Goal: Navigation & Orientation: Go to known website

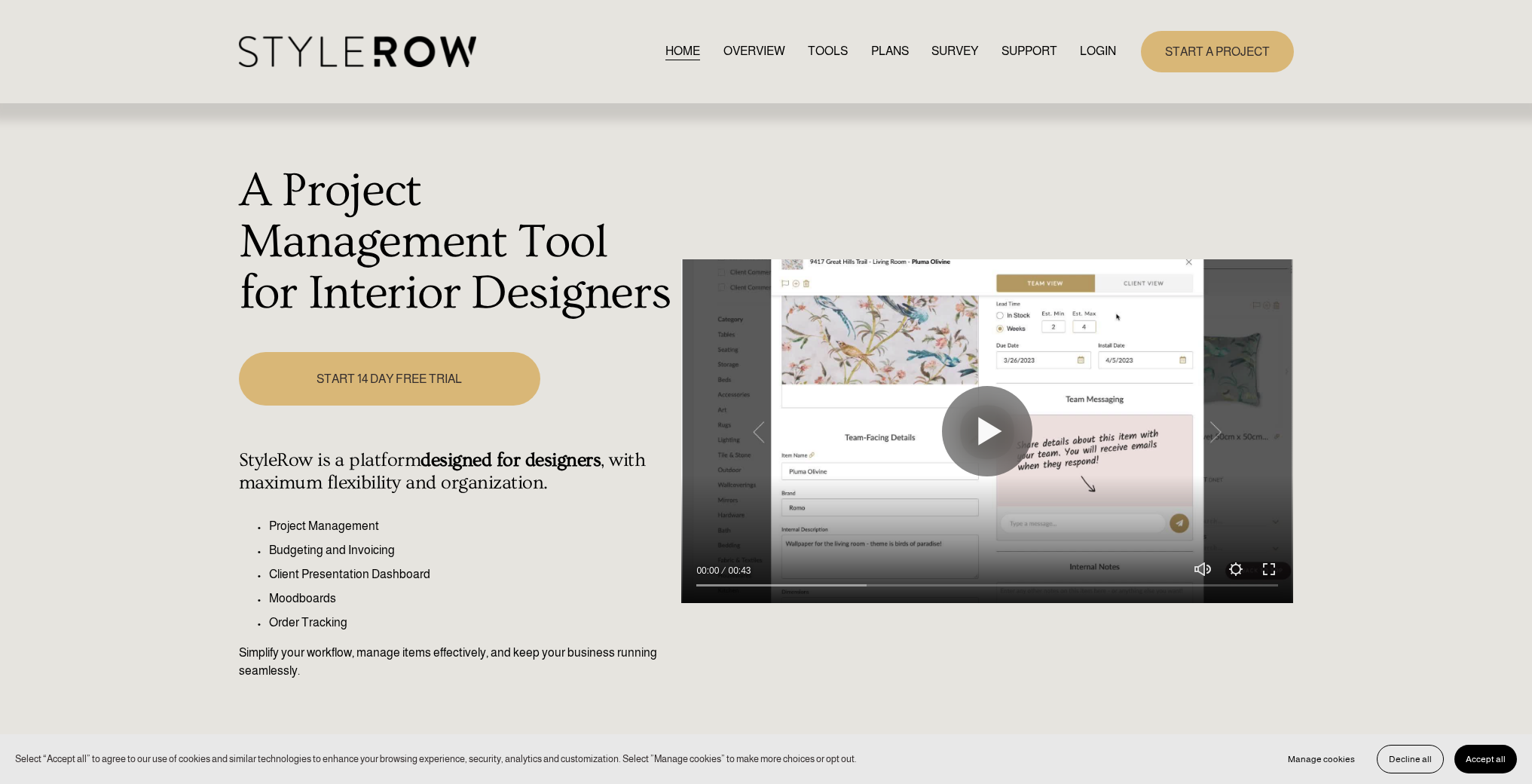
click at [1086, 61] on link "LOGIN" at bounding box center [1098, 52] width 36 height 20
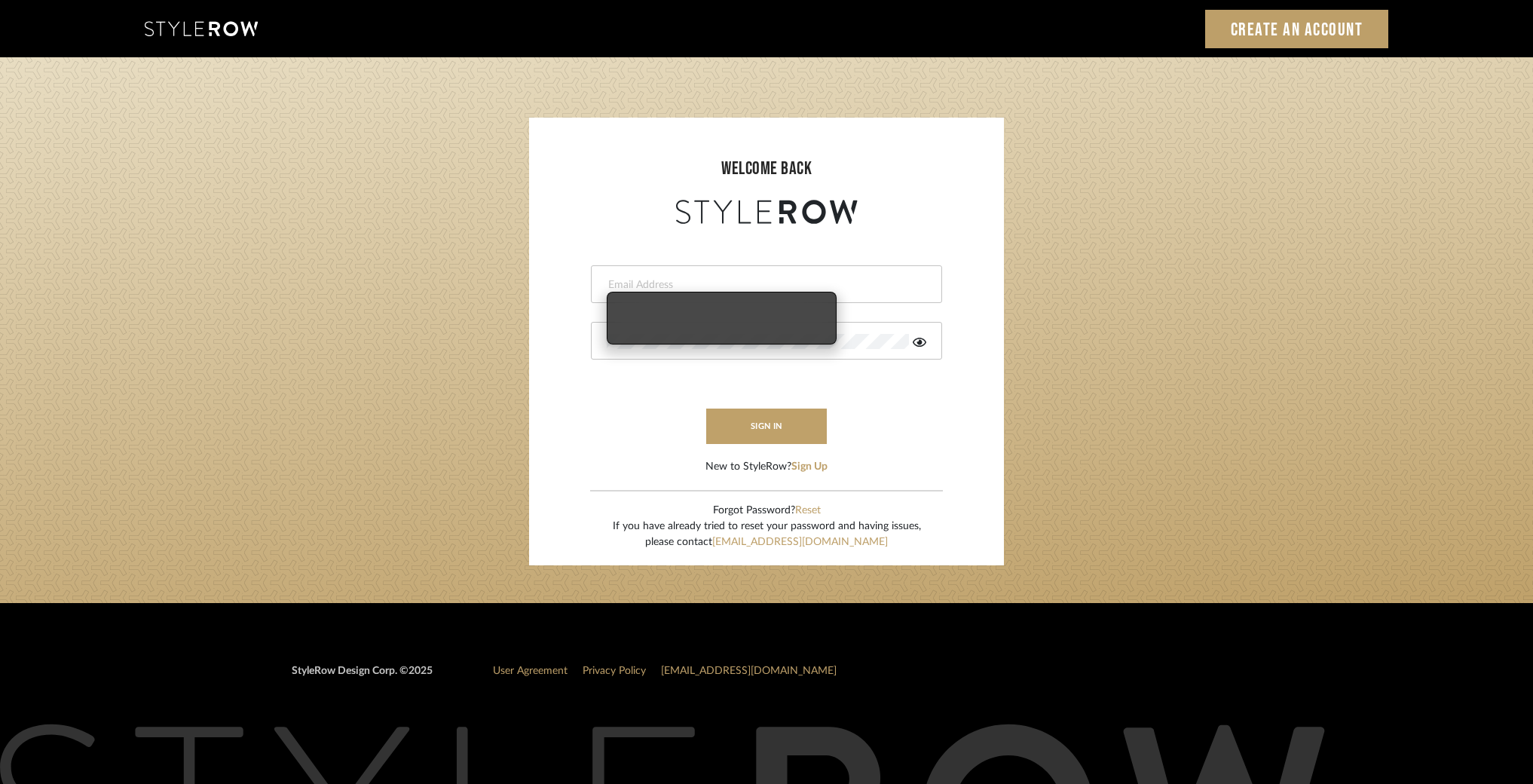
click at [803, 279] on input "email" at bounding box center [765, 284] width 316 height 15
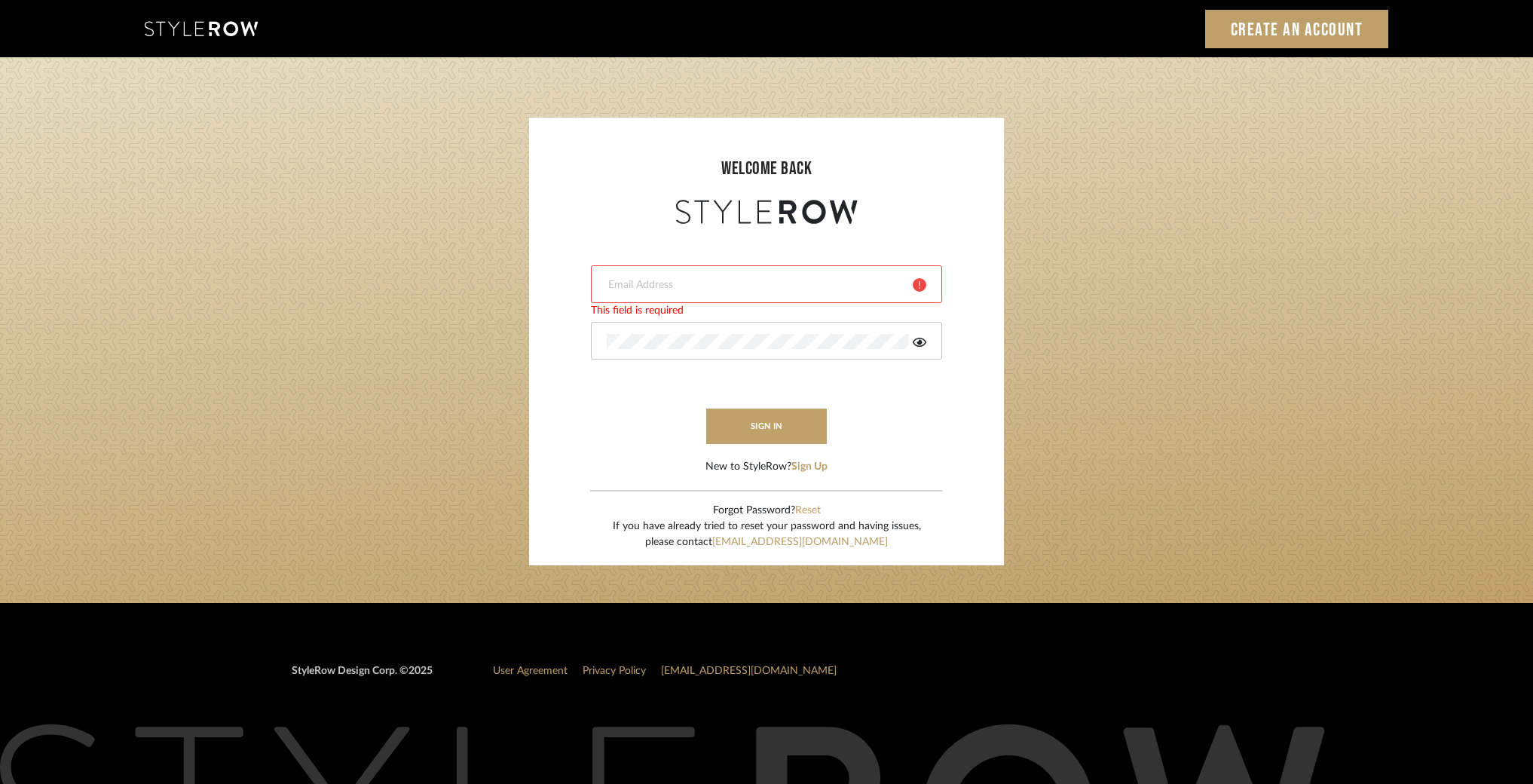
click at [735, 281] on input "email" at bounding box center [754, 284] width 294 height 15
type input "majd@holmstudios.com"
click at [919, 346] on icon at bounding box center [919, 342] width 13 height 9
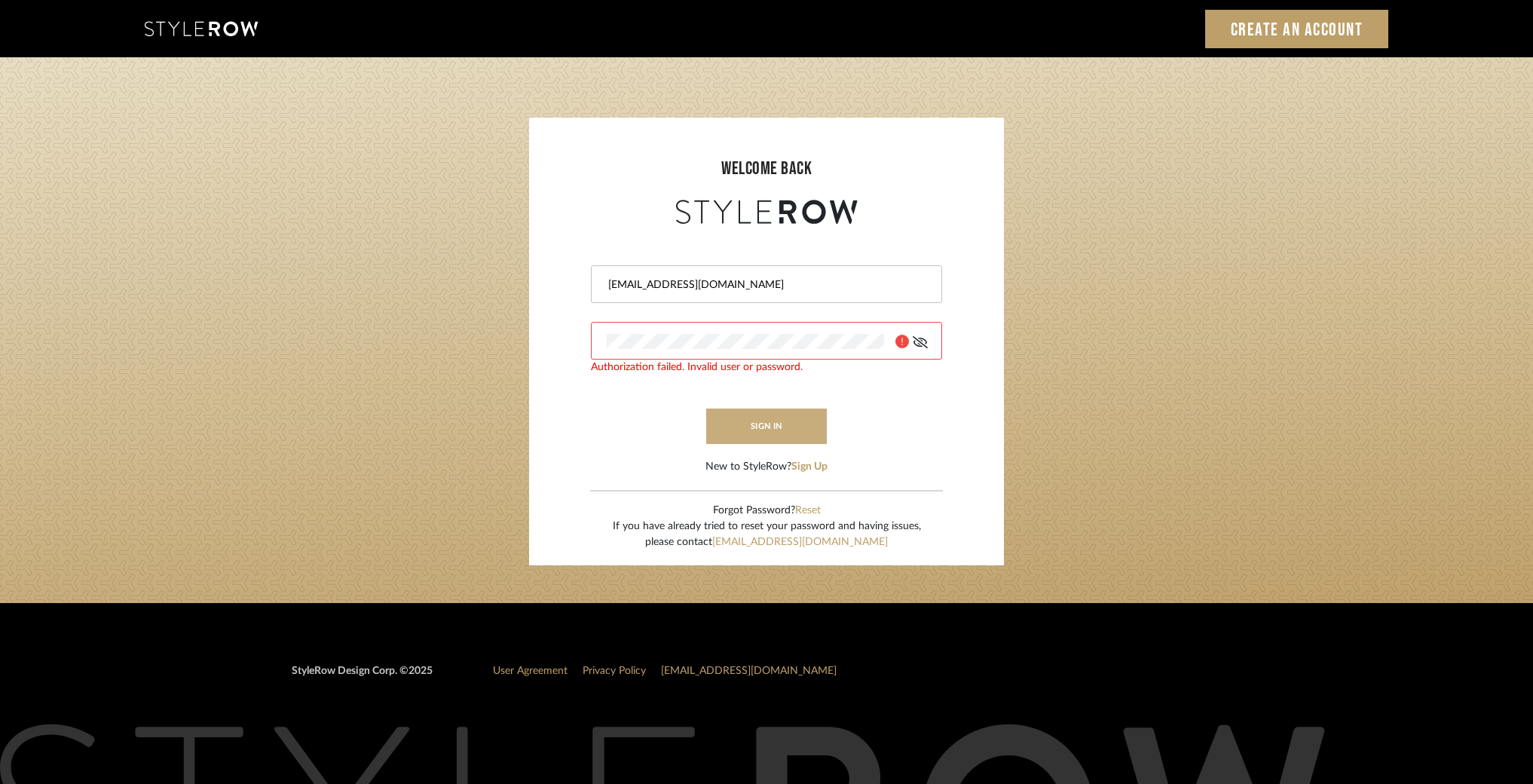
click at [768, 425] on button "sign in" at bounding box center [766, 426] width 120 height 35
click at [757, 313] on form "majd@holmstudios.com Authorization failed. Invalid user or password. sign in Ne…" at bounding box center [766, 351] width 445 height 247
click at [761, 332] on div at bounding box center [767, 341] width 351 height 38
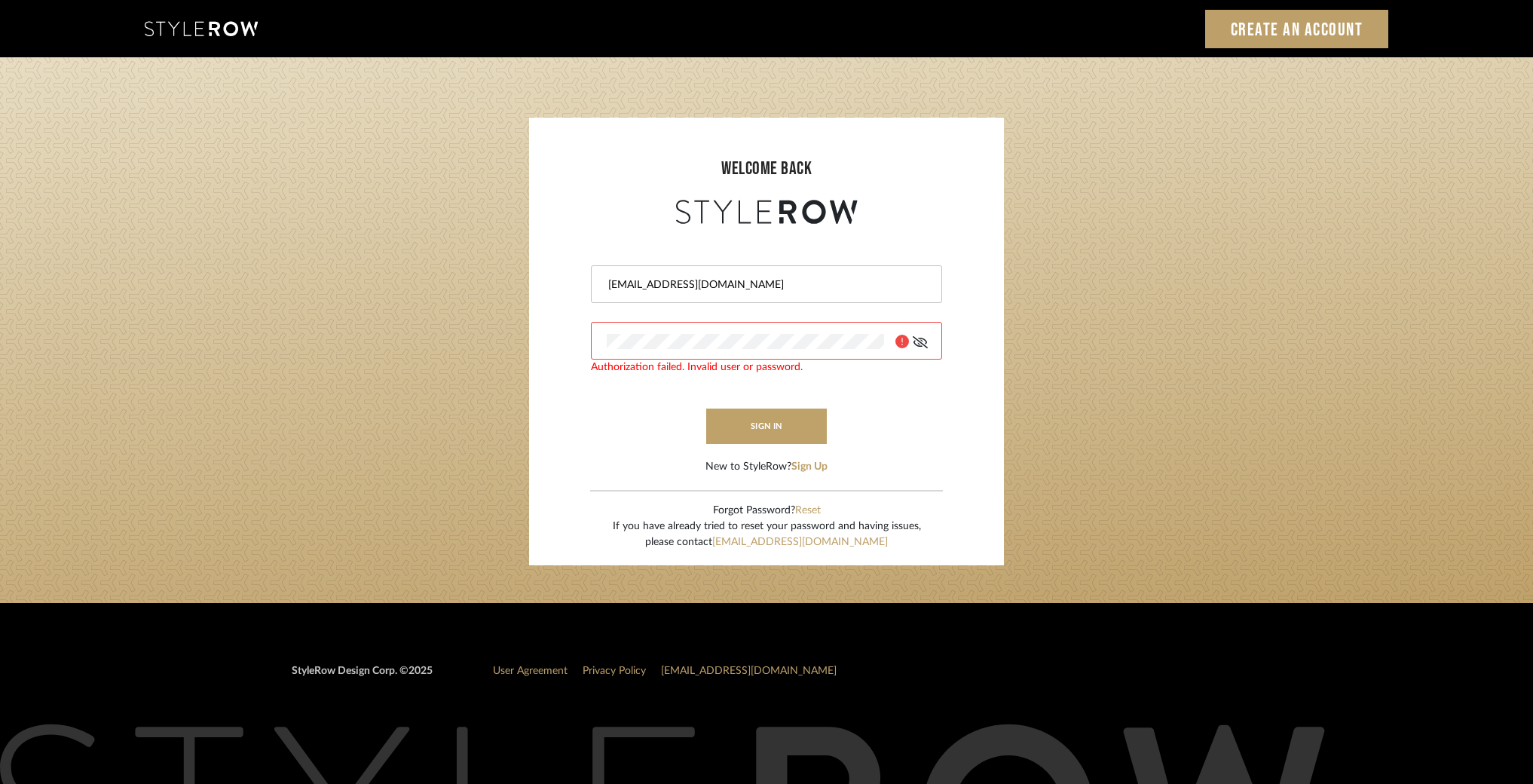
click at [761, 332] on div at bounding box center [767, 341] width 351 height 38
click at [534, 337] on sr-login "welcome back majd@holmstudios.com Authorization failed. Invalid user or passwor…" at bounding box center [766, 341] width 475 height 448
click at [764, 281] on input "majd@holmstudios.com" at bounding box center [765, 284] width 316 height 15
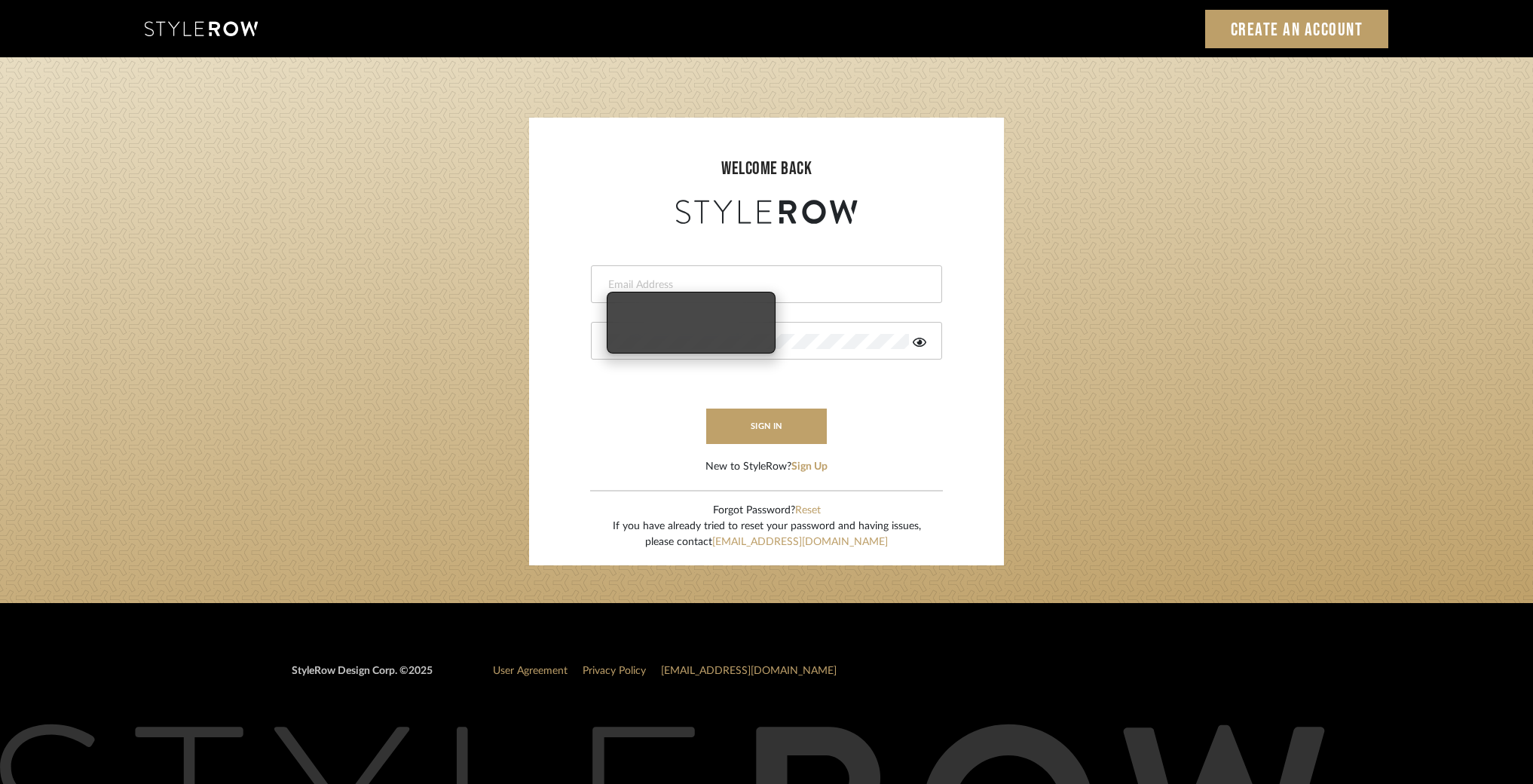
click at [688, 278] on input "email" at bounding box center [765, 284] width 316 height 15
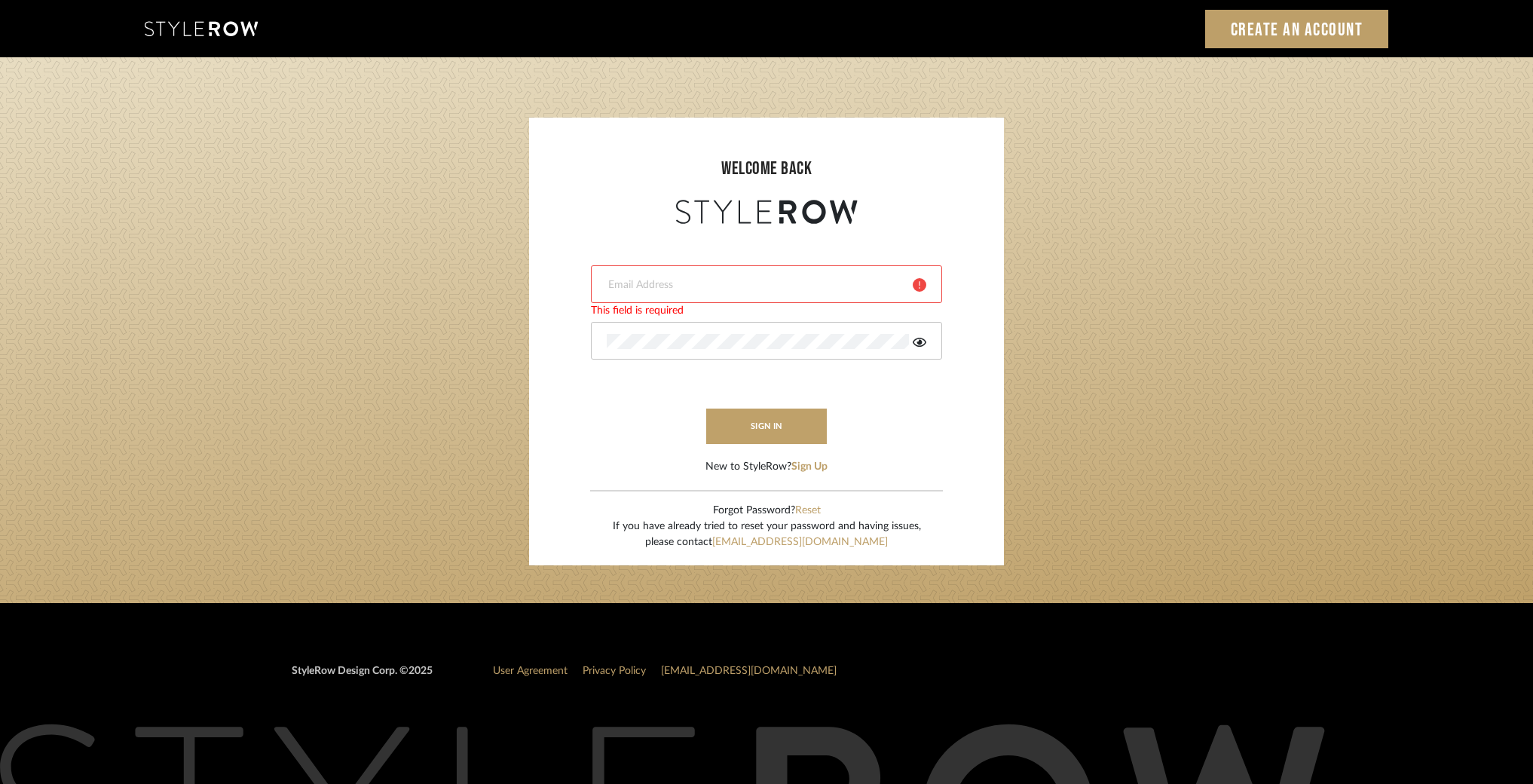
click at [739, 284] on input "email" at bounding box center [754, 284] width 294 height 15
click at [764, 275] on div at bounding box center [767, 284] width 351 height 38
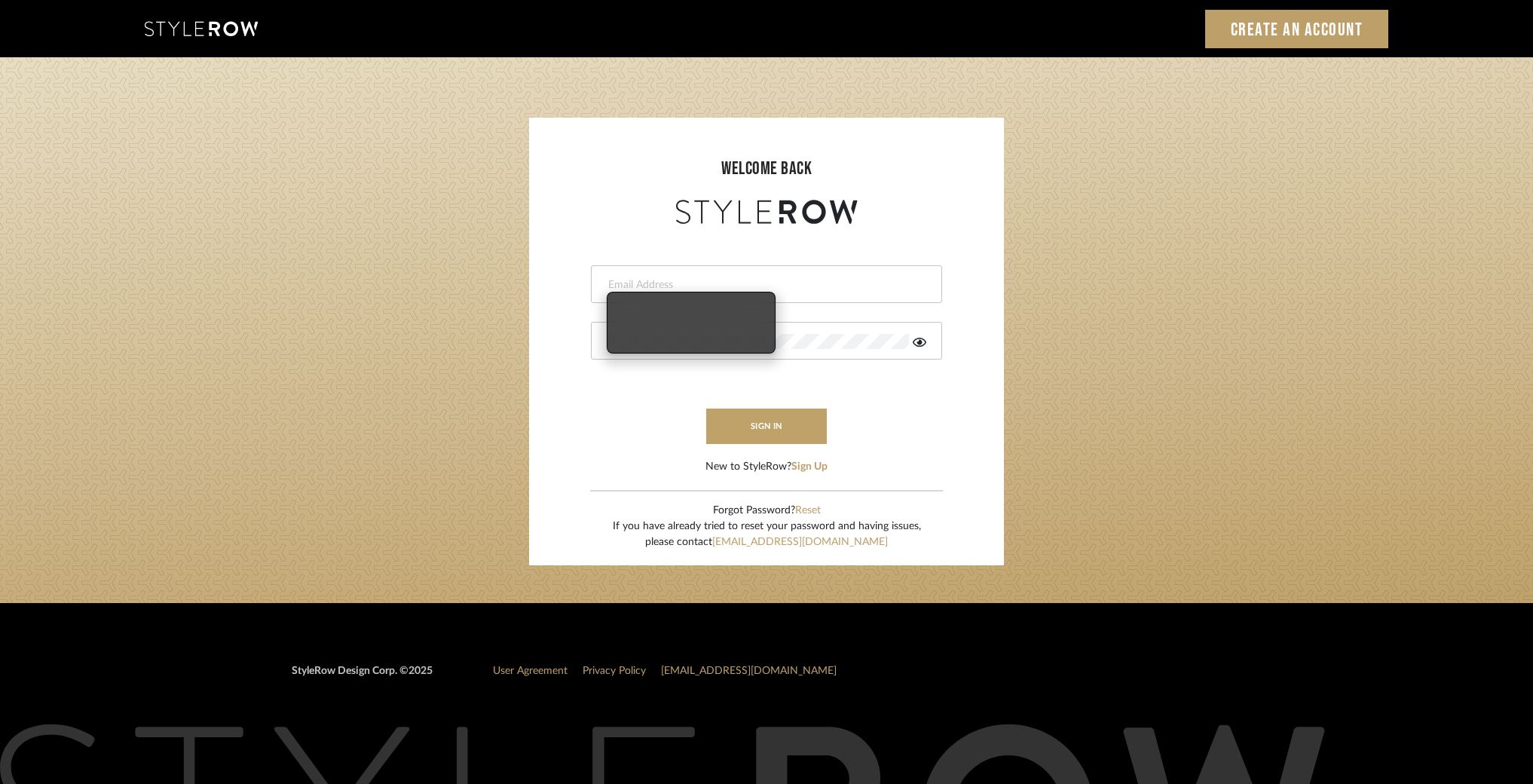
click at [816, 279] on input "email" at bounding box center [765, 284] width 316 height 15
type input "M"
